Goal: Task Accomplishment & Management: Use online tool/utility

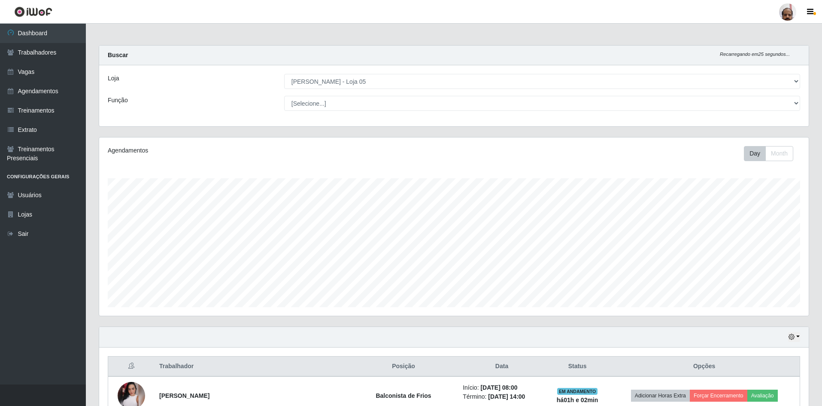
select select "252"
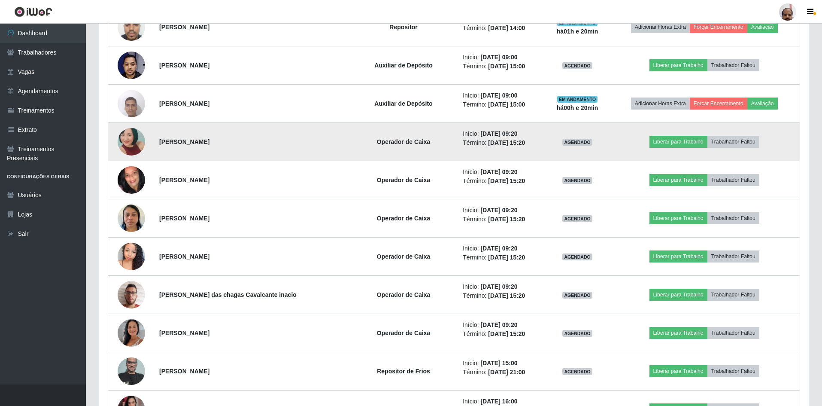
scroll to position [613, 0]
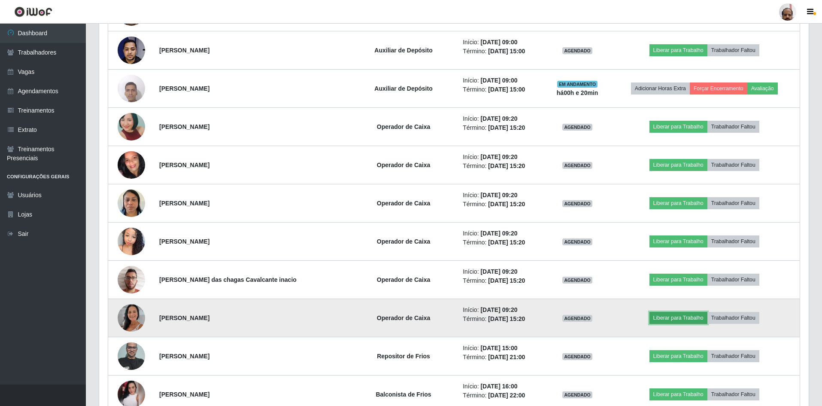
click at [688, 316] on button "Liberar para Trabalho" at bounding box center [679, 318] width 58 height 12
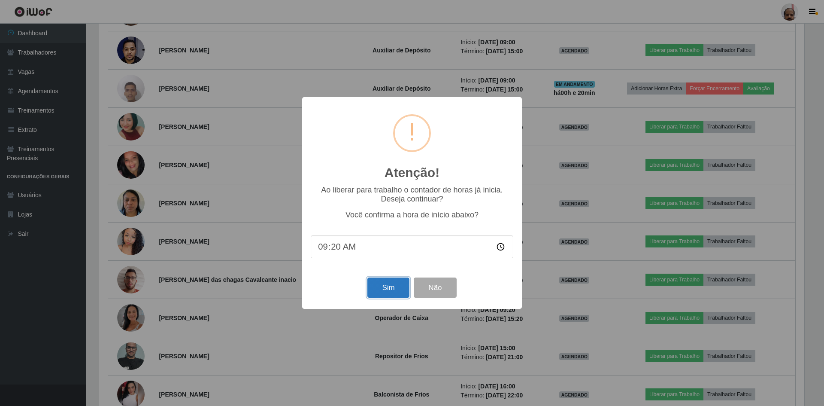
click at [382, 287] on button "Sim" at bounding box center [389, 287] width 42 height 20
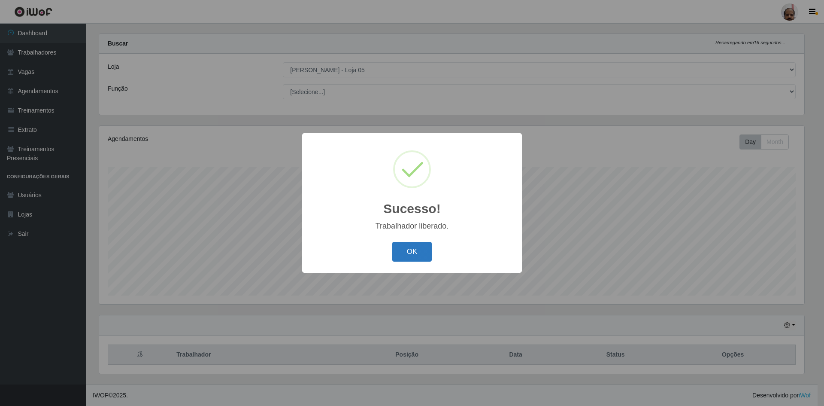
click at [410, 252] on button "OK" at bounding box center [412, 252] width 40 height 20
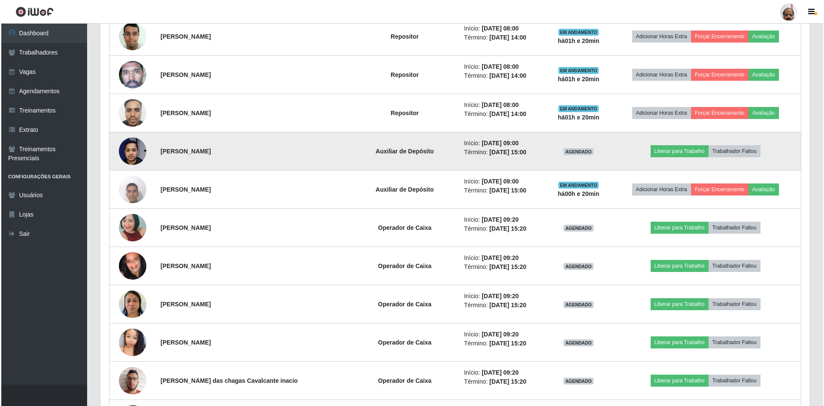
scroll to position [527, 0]
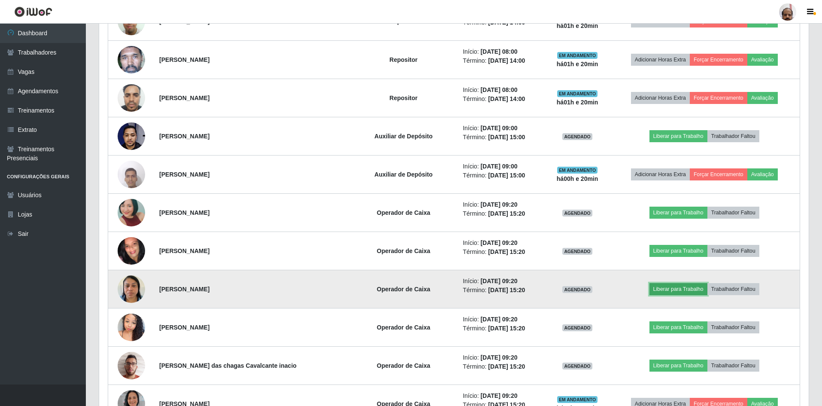
click at [659, 289] on button "Liberar para Trabalho" at bounding box center [679, 289] width 58 height 12
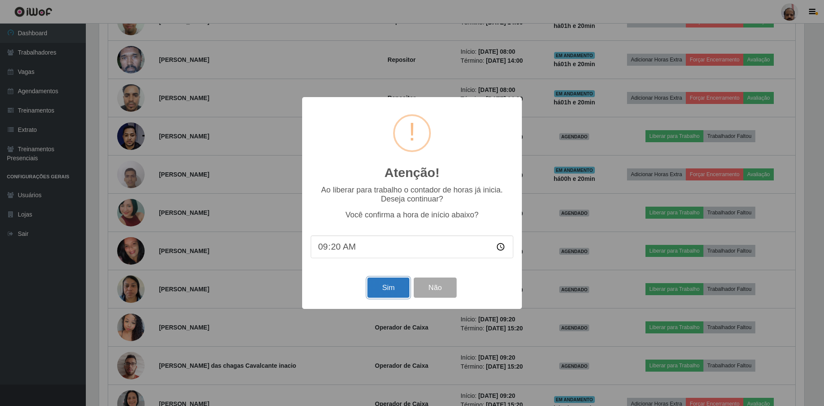
click at [395, 292] on button "Sim" at bounding box center [389, 287] width 42 height 20
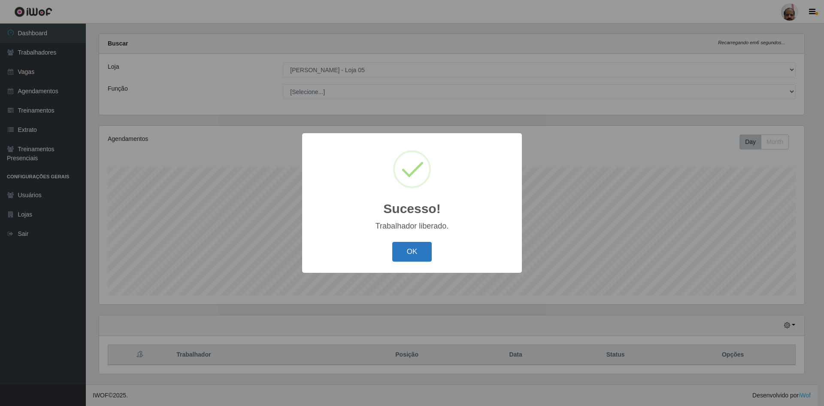
click at [401, 251] on button "OK" at bounding box center [412, 252] width 40 height 20
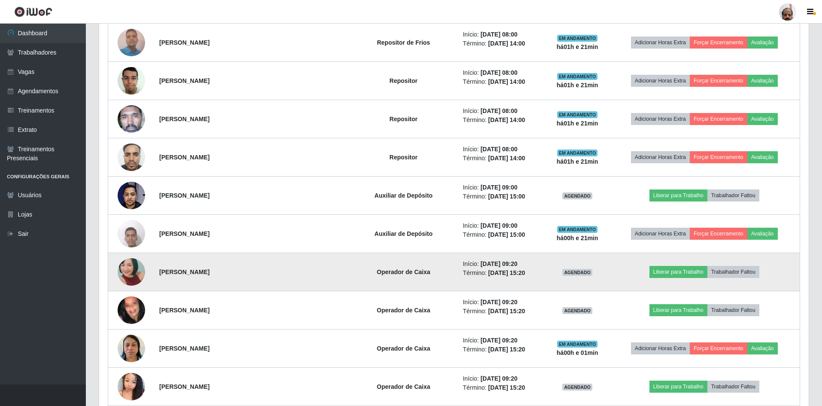
scroll to position [484, 0]
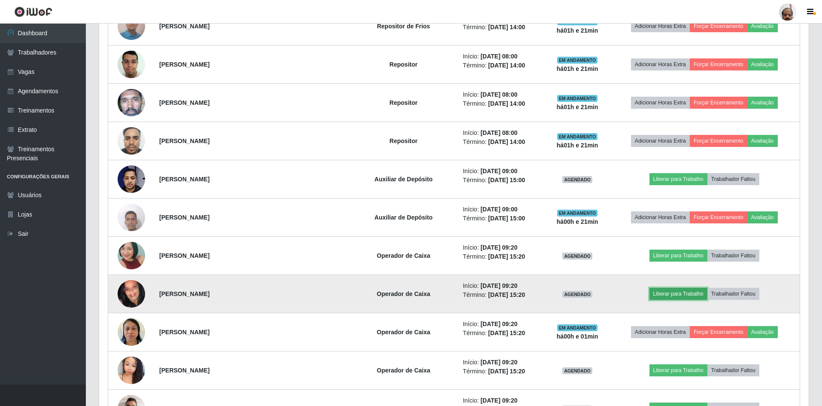
click at [665, 294] on button "Liberar para Trabalho" at bounding box center [679, 294] width 58 height 12
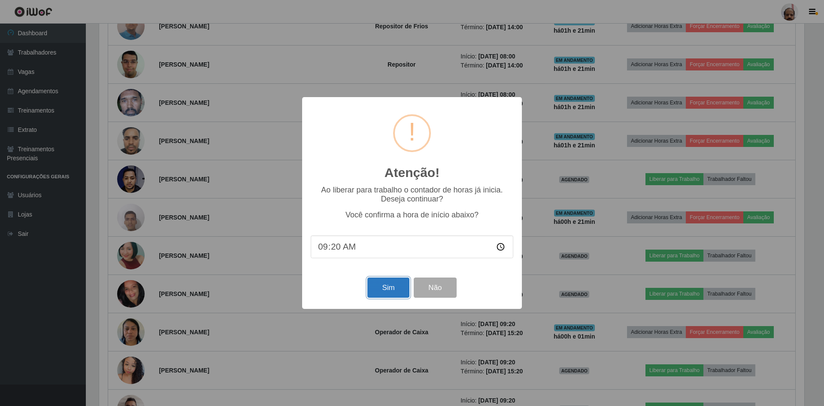
click at [393, 290] on button "Sim" at bounding box center [389, 287] width 42 height 20
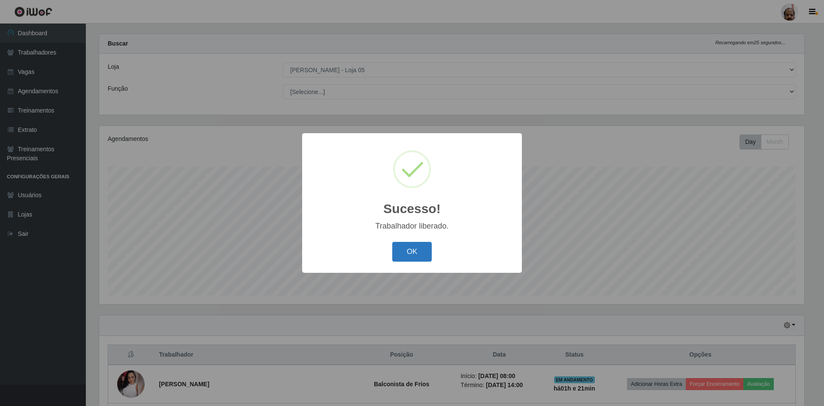
click at [419, 253] on button "OK" at bounding box center [412, 252] width 40 height 20
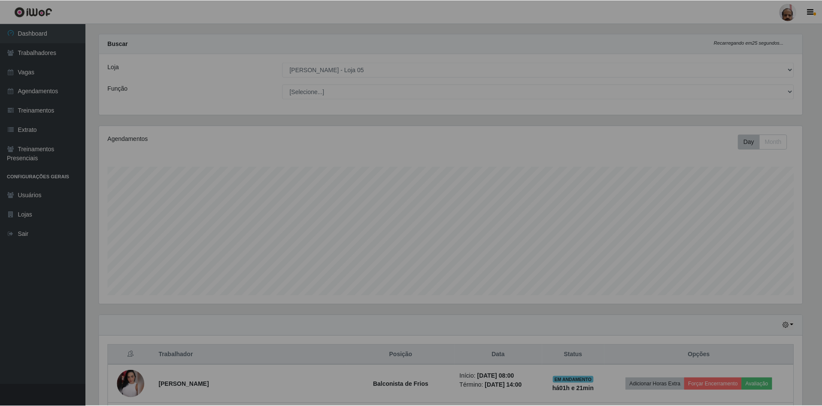
scroll to position [0, 0]
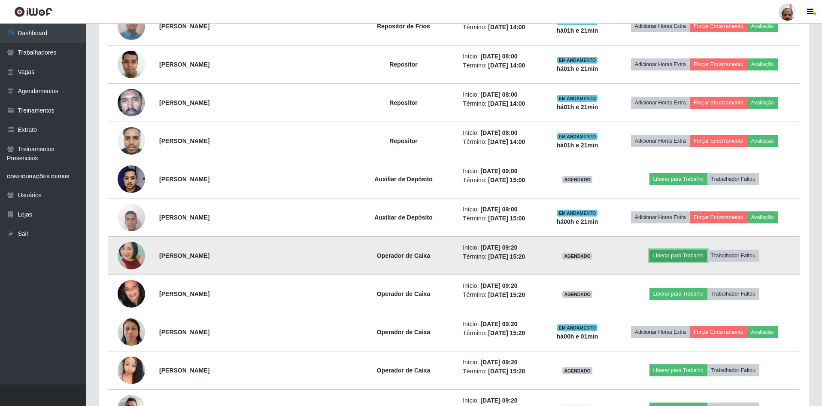
click at [669, 256] on button "Liberar para Trabalho" at bounding box center [679, 255] width 58 height 12
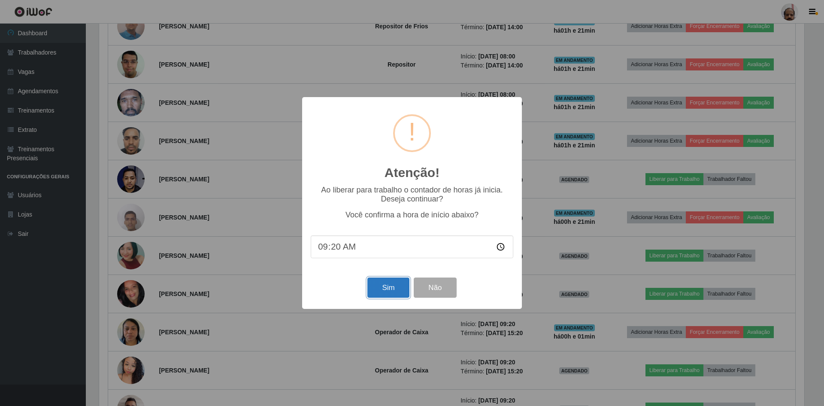
click at [384, 291] on button "Sim" at bounding box center [389, 287] width 42 height 20
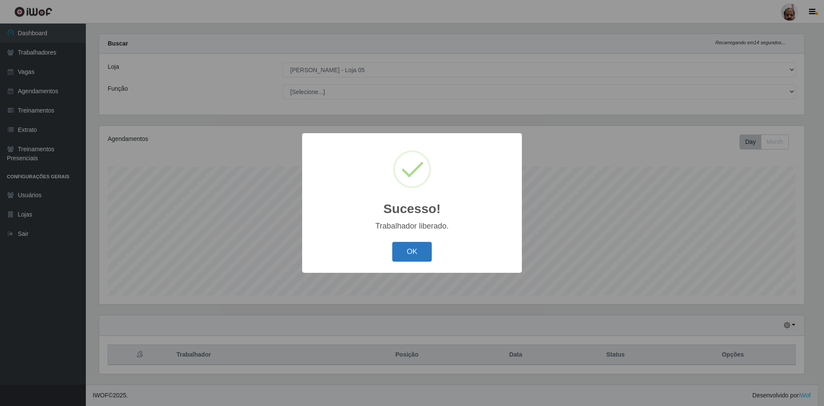
click at [401, 255] on button "OK" at bounding box center [412, 252] width 40 height 20
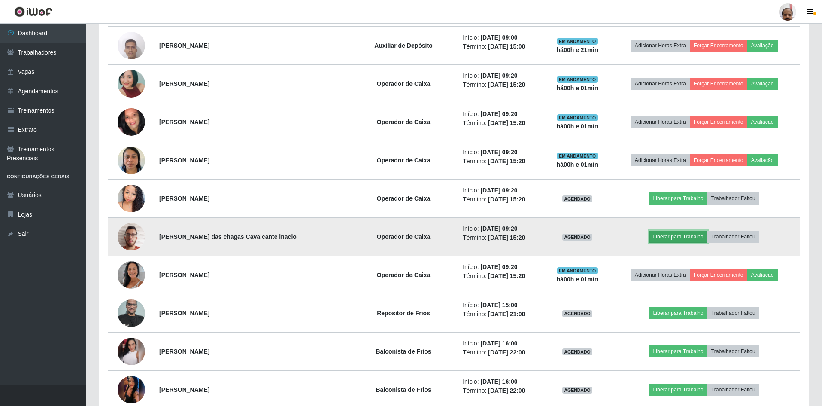
click at [674, 237] on button "Liberar para Trabalho" at bounding box center [679, 237] width 58 height 12
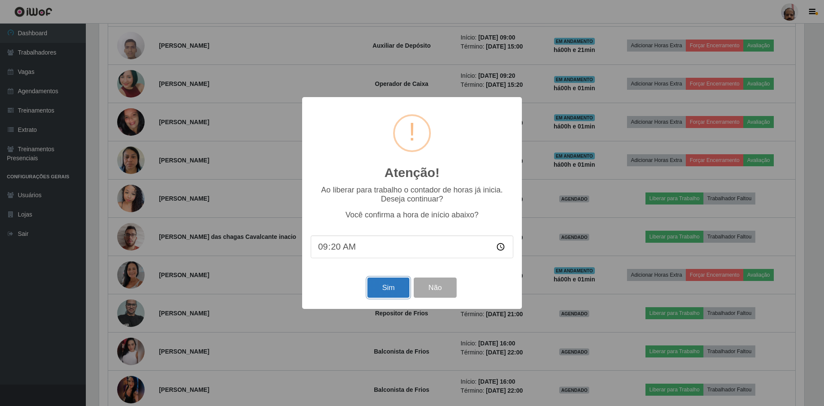
click at [383, 292] on button "Sim" at bounding box center [389, 287] width 42 height 20
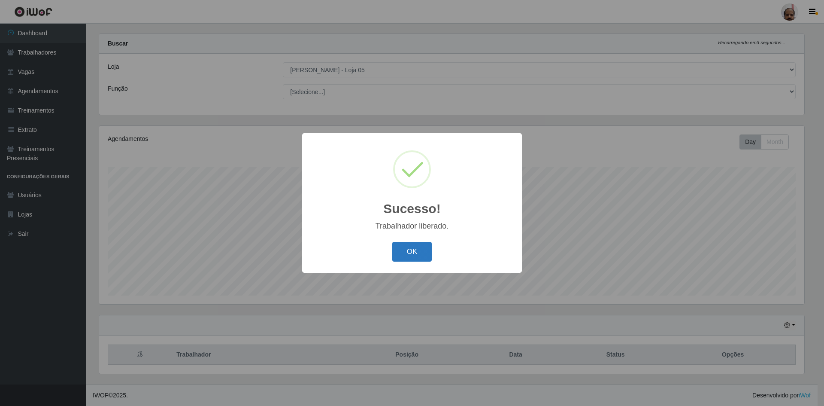
click at [398, 249] on button "OK" at bounding box center [412, 252] width 40 height 20
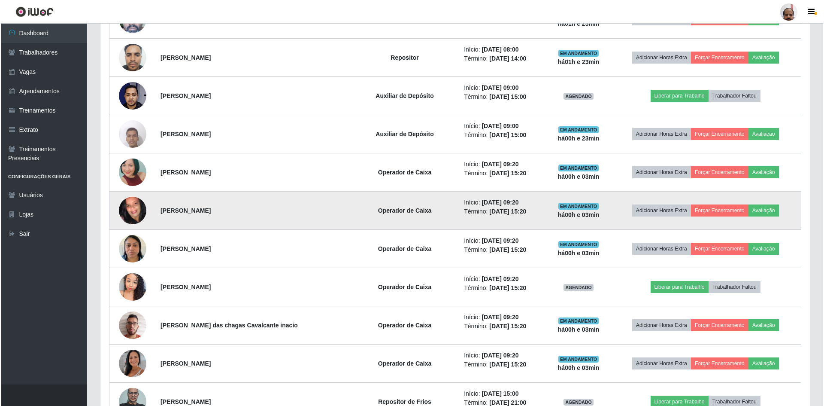
scroll to position [570, 0]
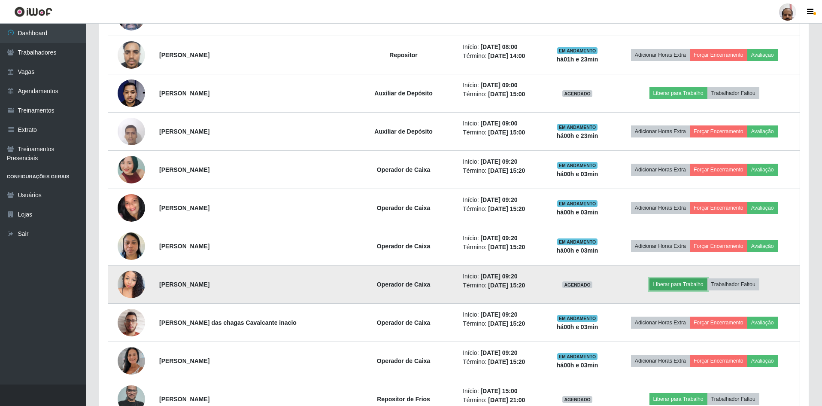
click at [684, 287] on button "Liberar para Trabalho" at bounding box center [679, 284] width 58 height 12
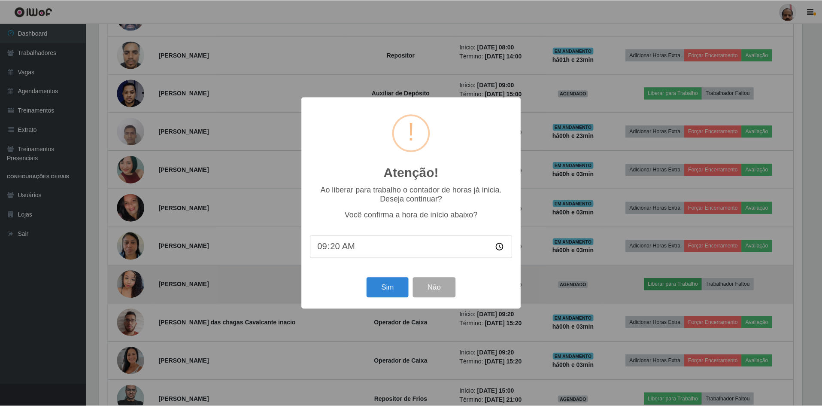
scroll to position [178, 705]
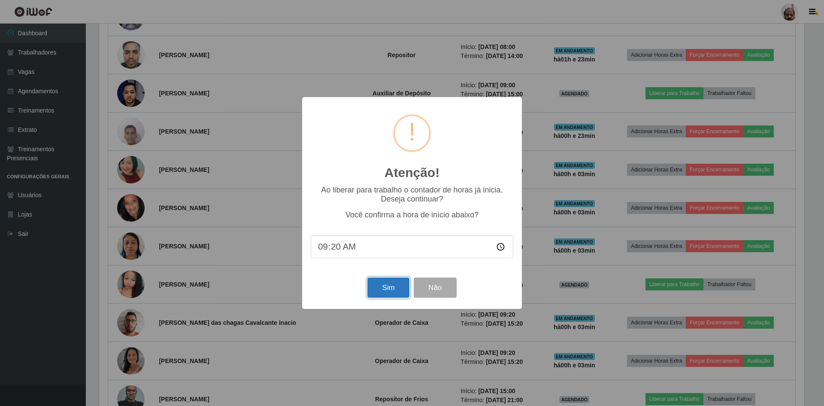
click at [379, 293] on button "Sim" at bounding box center [389, 287] width 42 height 20
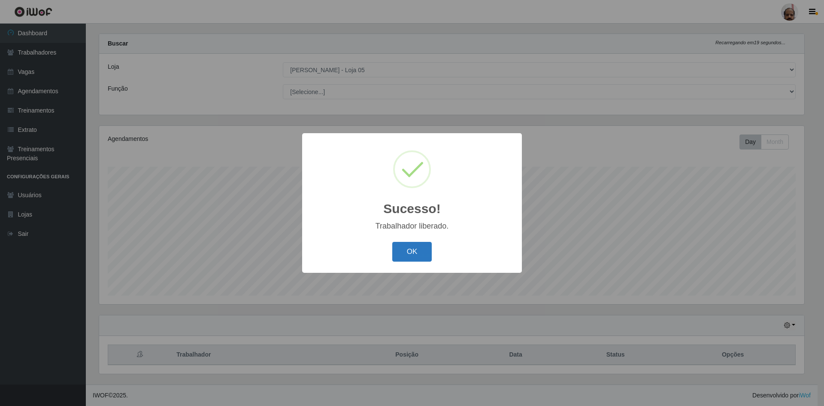
click at [424, 254] on button "OK" at bounding box center [412, 252] width 40 height 20
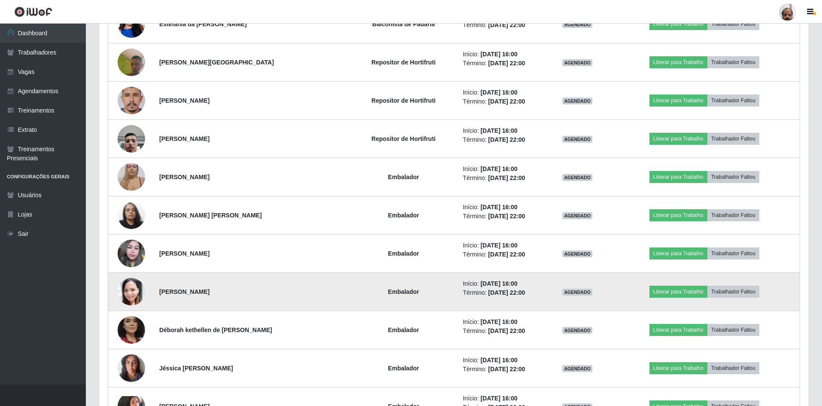
scroll to position [2502, 0]
